Goal: Find specific page/section: Find specific page/section

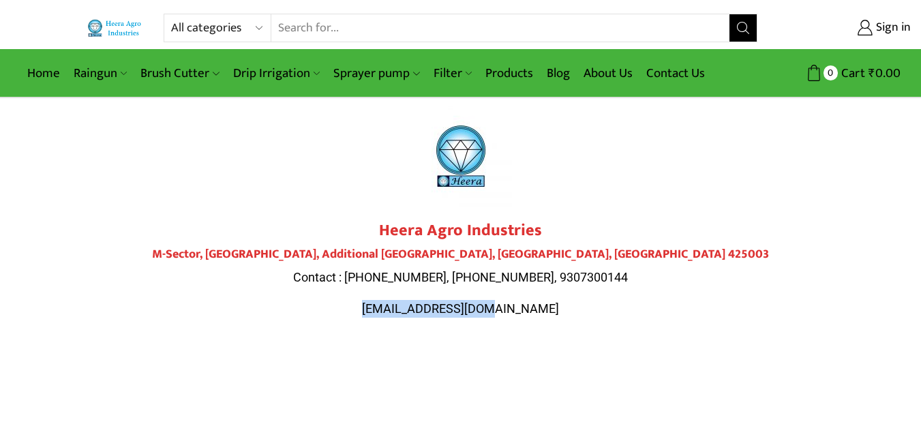
drag, startPoint x: 527, startPoint y: 312, endPoint x: 395, endPoint y: 324, distance: 132.8
click at [395, 324] on div "Heera Agro Industries M-Sector, [GEOGRAPHIC_DATA] Contact : [PHONE_NUMBER], [PH…" at bounding box center [461, 276] width 764 height 110
copy span "[EMAIL_ADDRESS][DOMAIN_NAME]"
click at [668, 79] on link "Contact Us" at bounding box center [675, 73] width 72 height 32
click at [312, 25] on input "Search input" at bounding box center [499, 27] width 457 height 27
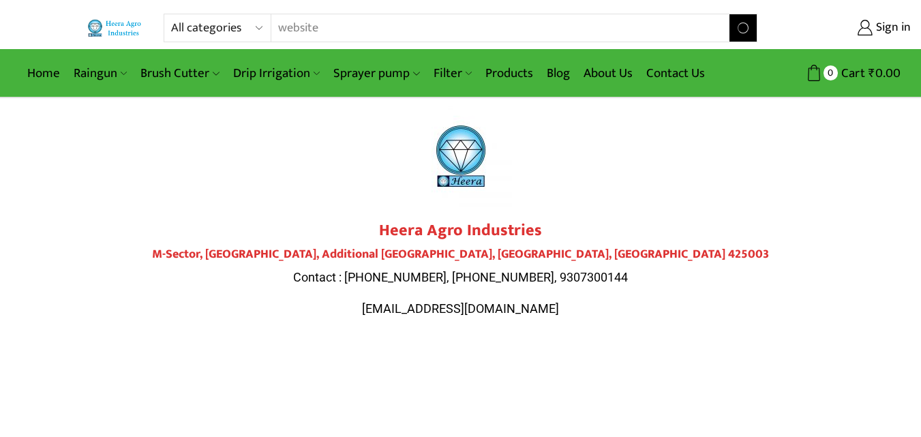
type input "website"
click at [729, 14] on button "Search" at bounding box center [742, 27] width 27 height 27
